Goal: Task Accomplishment & Management: Manage account settings

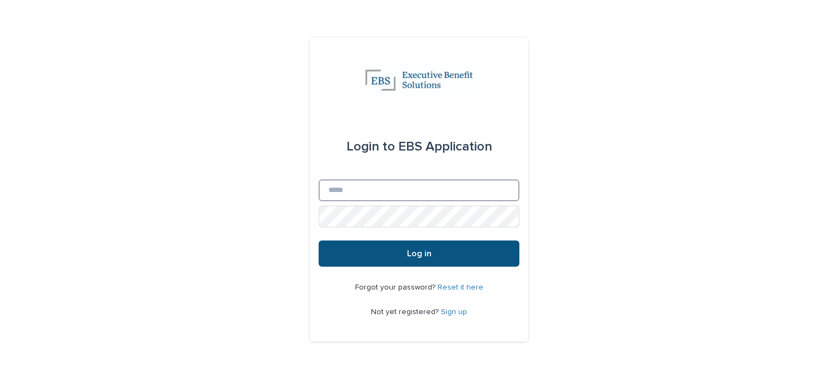
type input "**********"
click at [378, 196] on input "**********" at bounding box center [419, 191] width 201 height 22
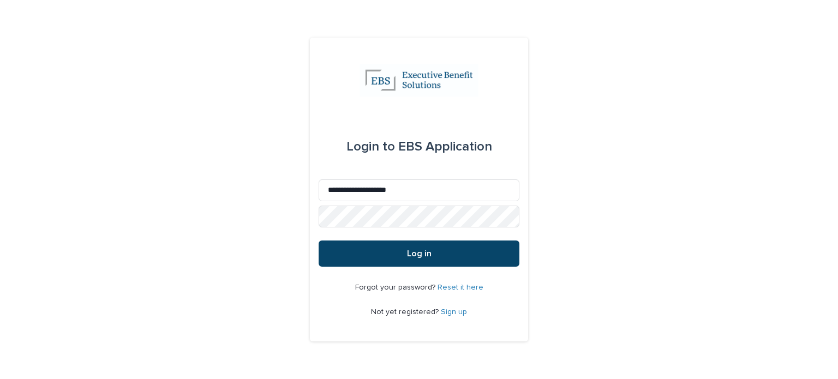
click at [336, 248] on button "Log in" at bounding box center [419, 254] width 201 height 26
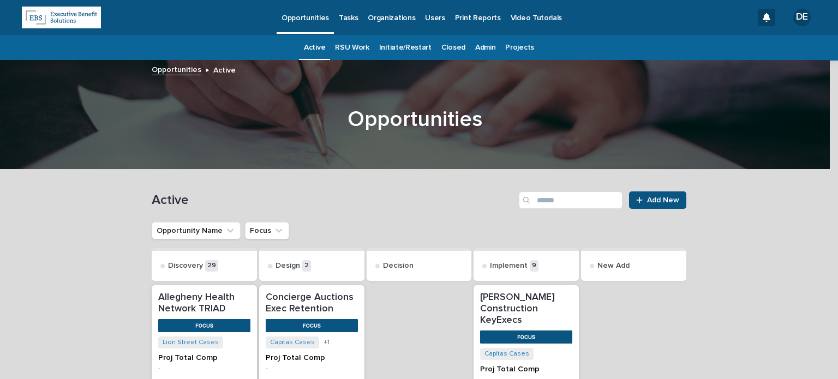
click at [351, 17] on p "Tasks" at bounding box center [348, 11] width 19 height 23
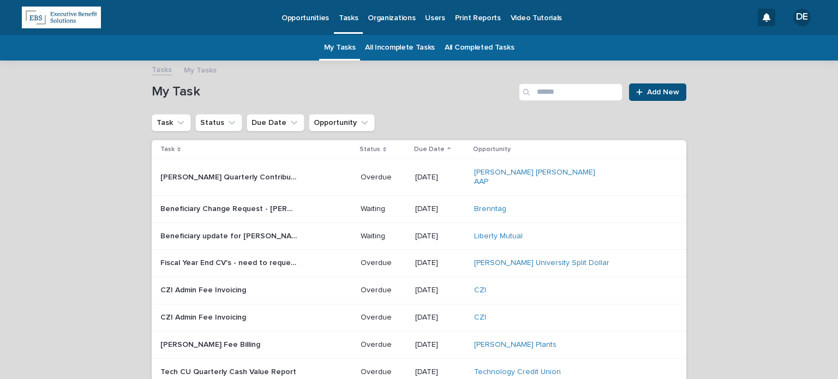
click at [419, 45] on link "All Incomplete Tasks" at bounding box center [400, 48] width 70 height 26
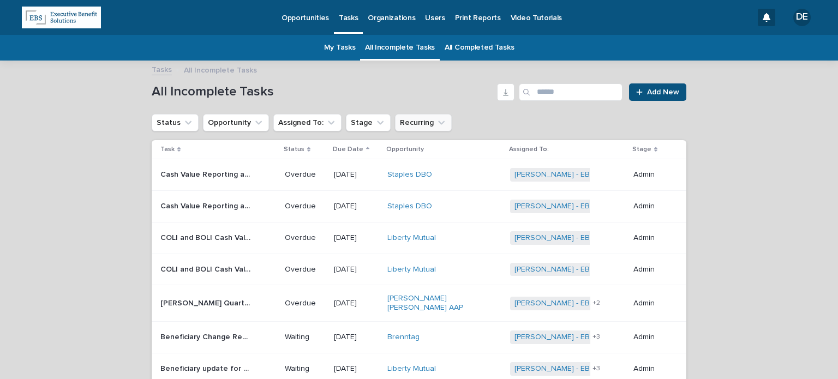
click at [409, 123] on button "Recurring" at bounding box center [423, 122] width 57 height 17
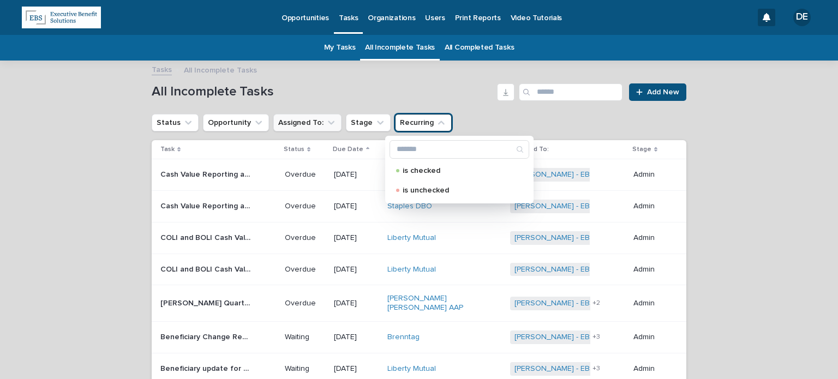
click at [326, 126] on button "Assigned To:" at bounding box center [307, 122] width 68 height 17
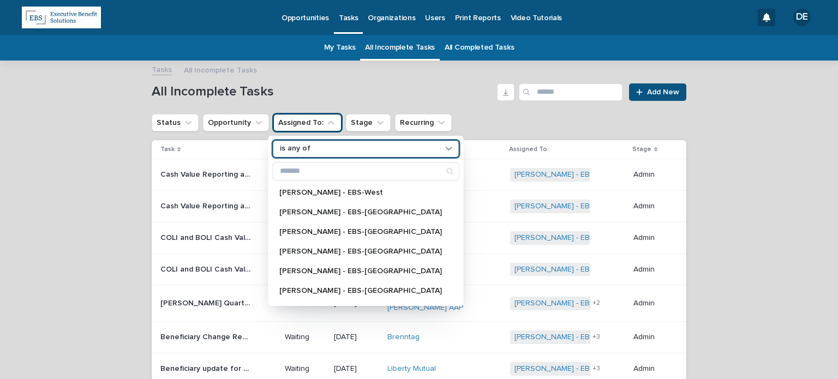
drag, startPoint x: 331, startPoint y: 152, endPoint x: 303, endPoint y: 150, distance: 27.4
click at [303, 150] on p "is any of" at bounding box center [295, 148] width 31 height 9
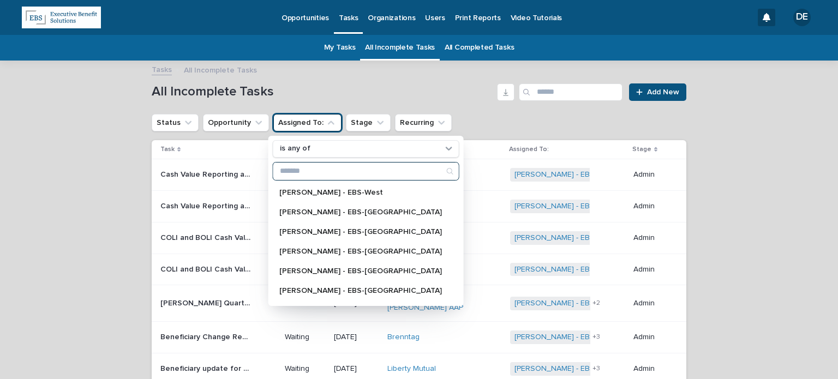
click at [314, 173] on input "Search" at bounding box center [366, 171] width 186 height 17
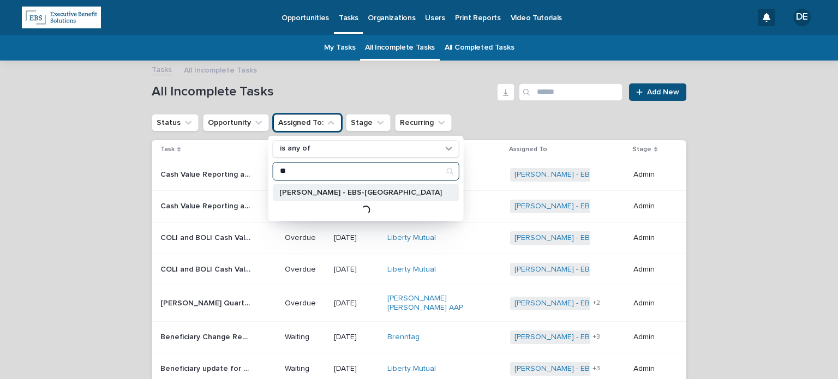
type input "**"
click at [341, 192] on p "Delaney Fittz - EBS-Boston" at bounding box center [360, 193] width 163 height 8
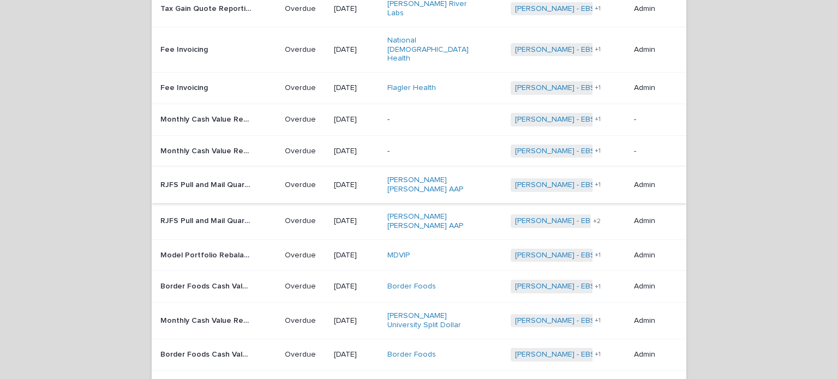
scroll to position [820, 0]
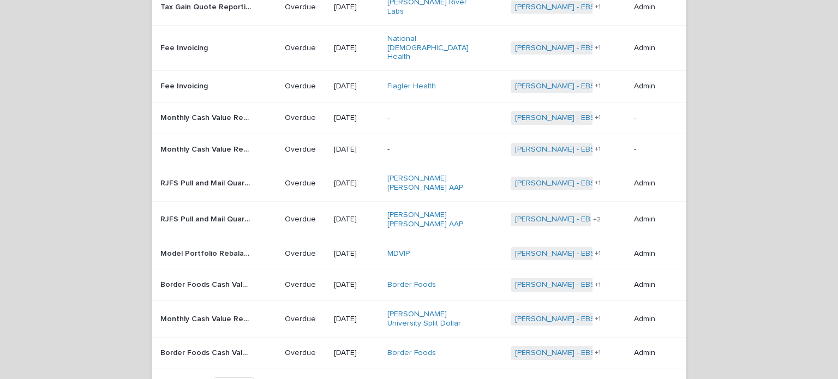
click at [335, 165] on td "07/04/2025" at bounding box center [356, 183] width 53 height 37
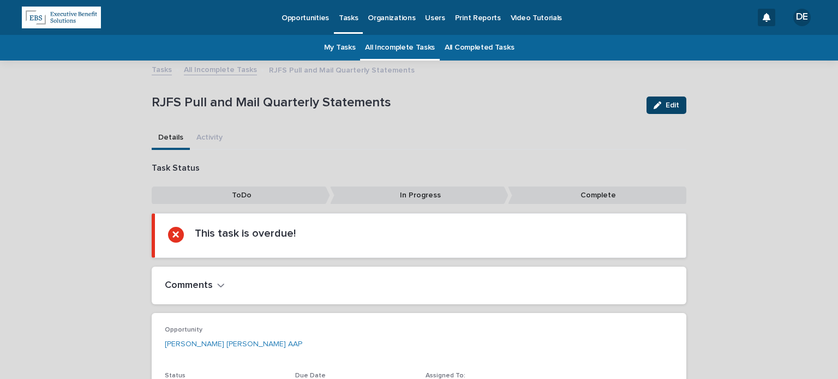
click at [666, 108] on span "Edit" at bounding box center [673, 105] width 14 height 8
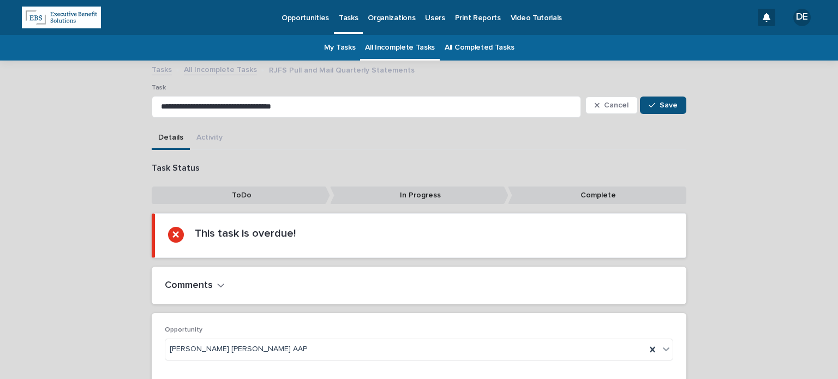
click at [397, 46] on link "All Incomplete Tasks" at bounding box center [400, 48] width 70 height 26
